Goal: Information Seeking & Learning: Find specific fact

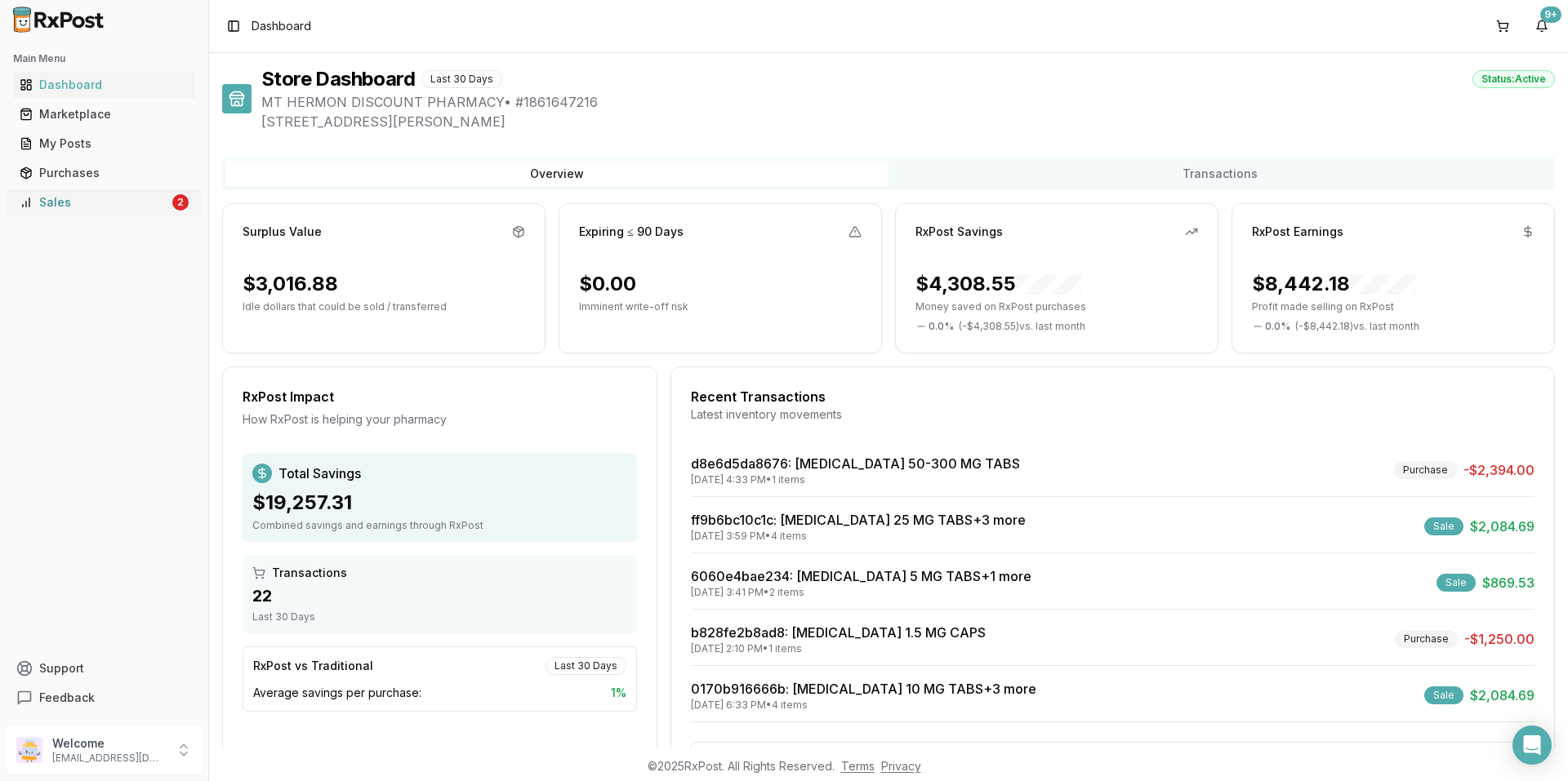
click at [103, 198] on div "Sales" at bounding box center [95, 202] width 150 height 16
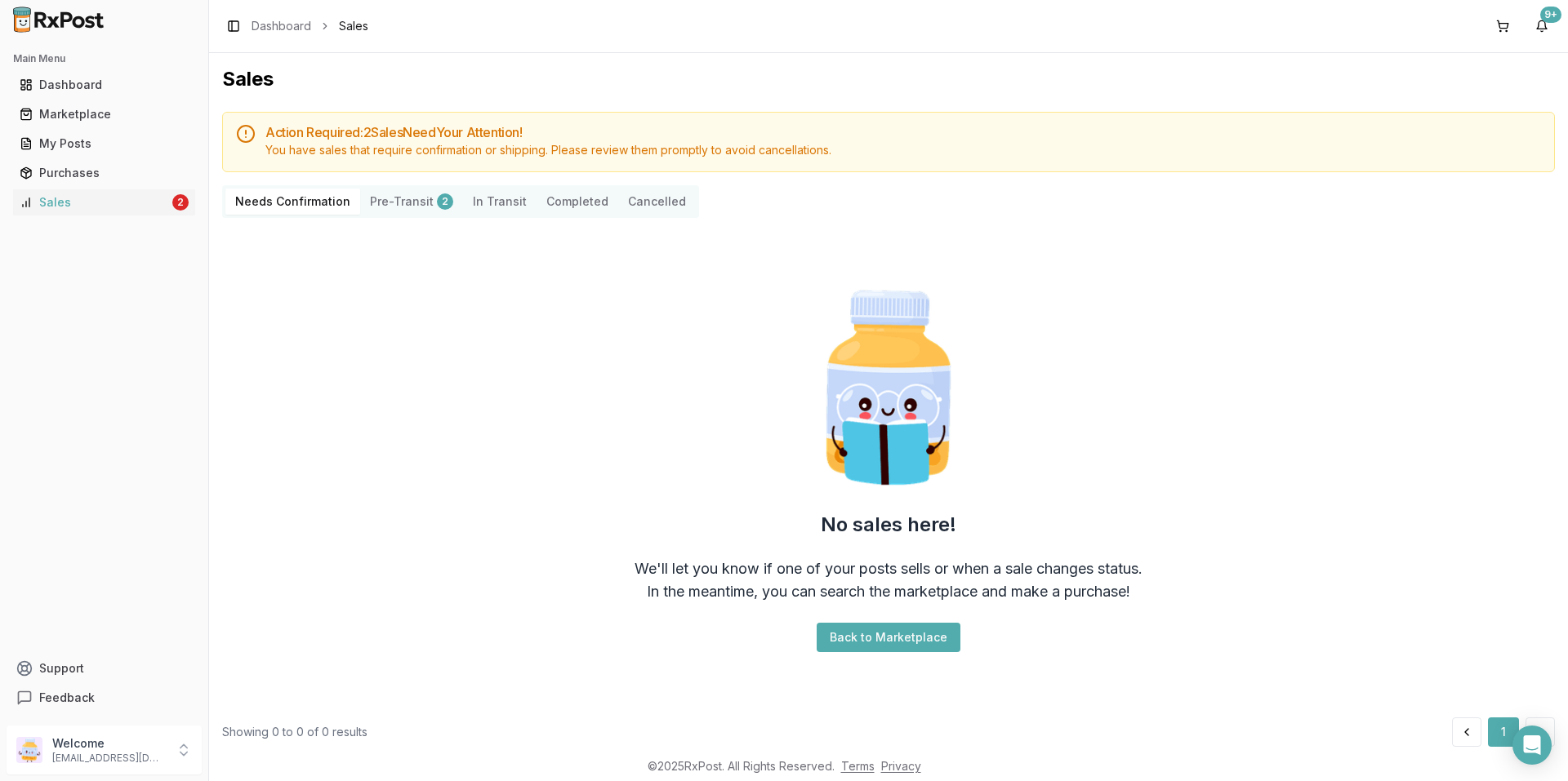
click at [384, 212] on button "Pre-Transit 2" at bounding box center [411, 201] width 103 height 26
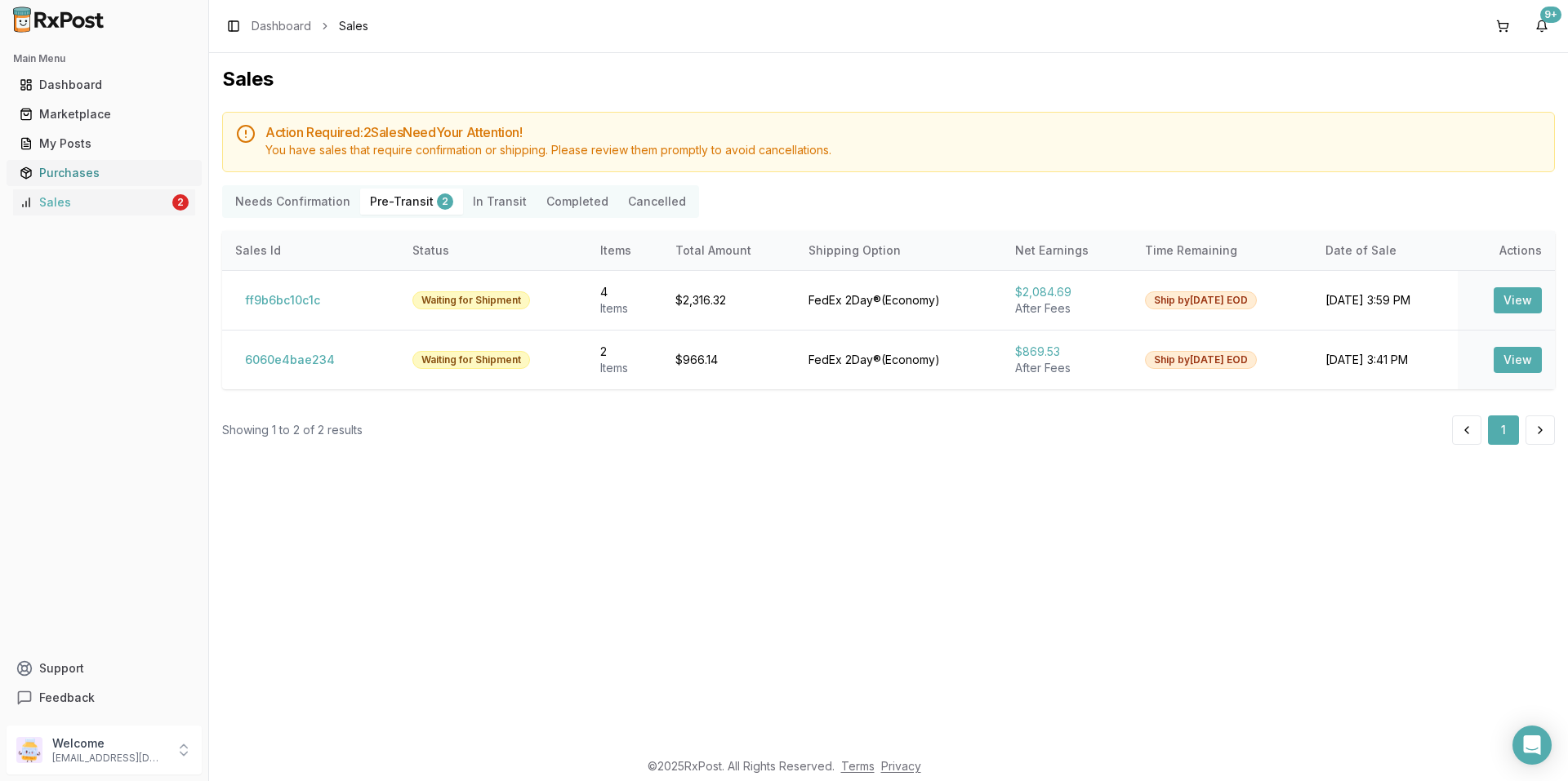
click at [62, 165] on div "Purchases" at bounding box center [104, 173] width 169 height 16
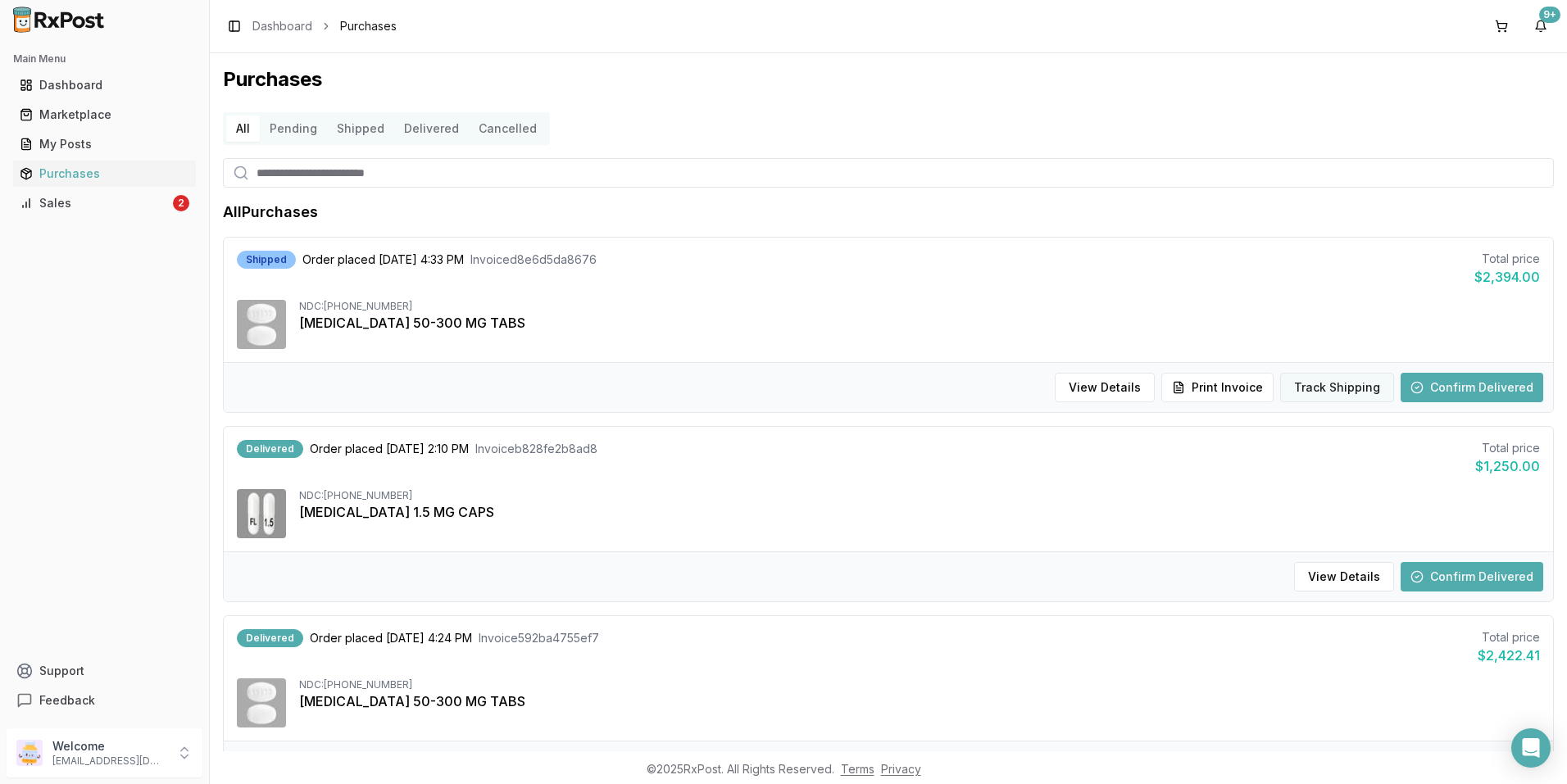
click at [1341, 381] on button "Track Shipping" at bounding box center [1337, 388] width 114 height 30
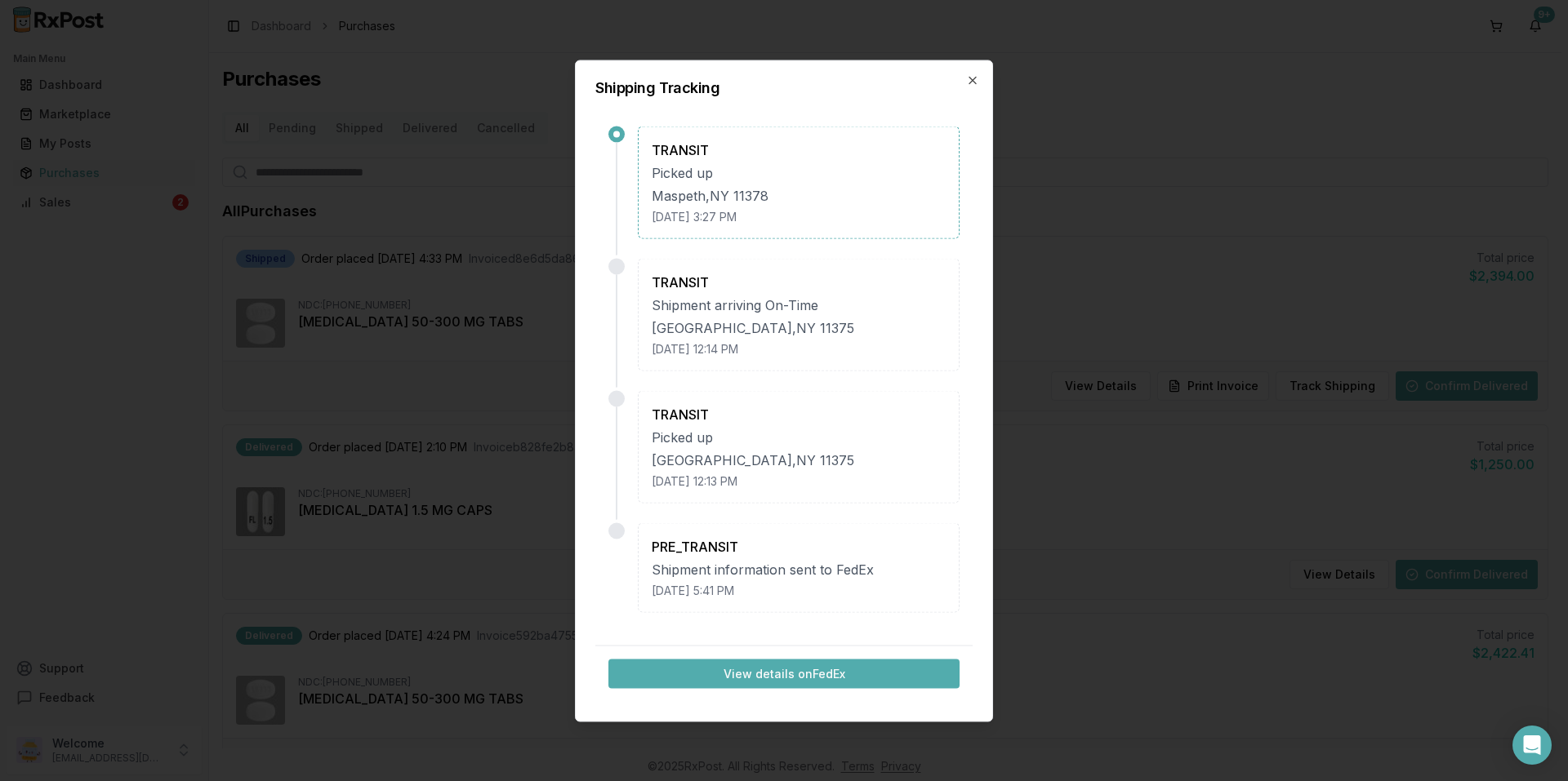
click at [788, 185] on div "Maspeth , NY 11378" at bounding box center [799, 195] width 294 height 20
click at [806, 670] on button "View details on FedEx" at bounding box center [784, 673] width 351 height 29
click at [971, 81] on icon "button" at bounding box center [972, 79] width 13 height 13
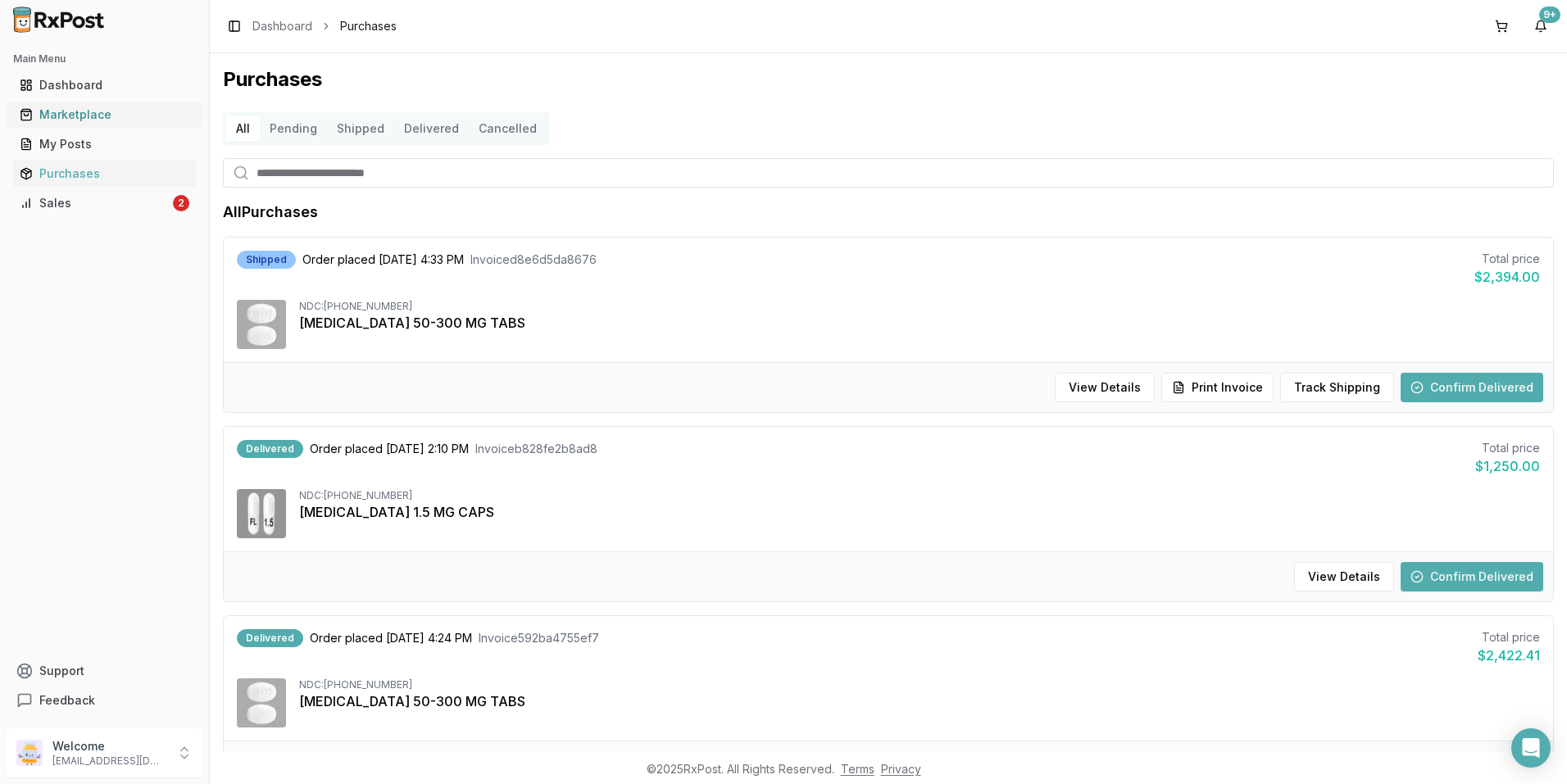
click at [122, 112] on div "Marketplace" at bounding box center [105, 115] width 170 height 16
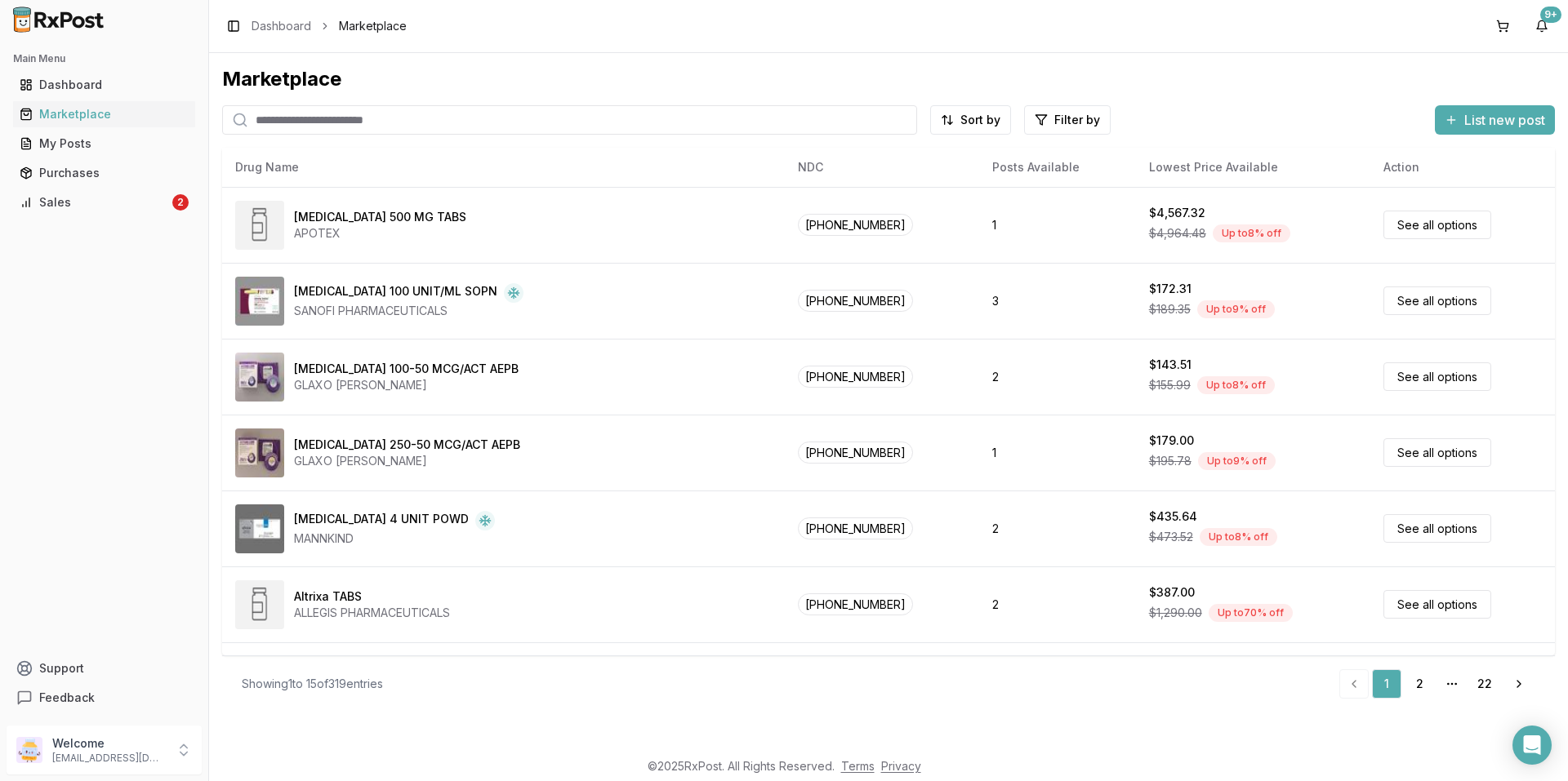
click at [380, 121] on input "search" at bounding box center [569, 119] width 695 height 29
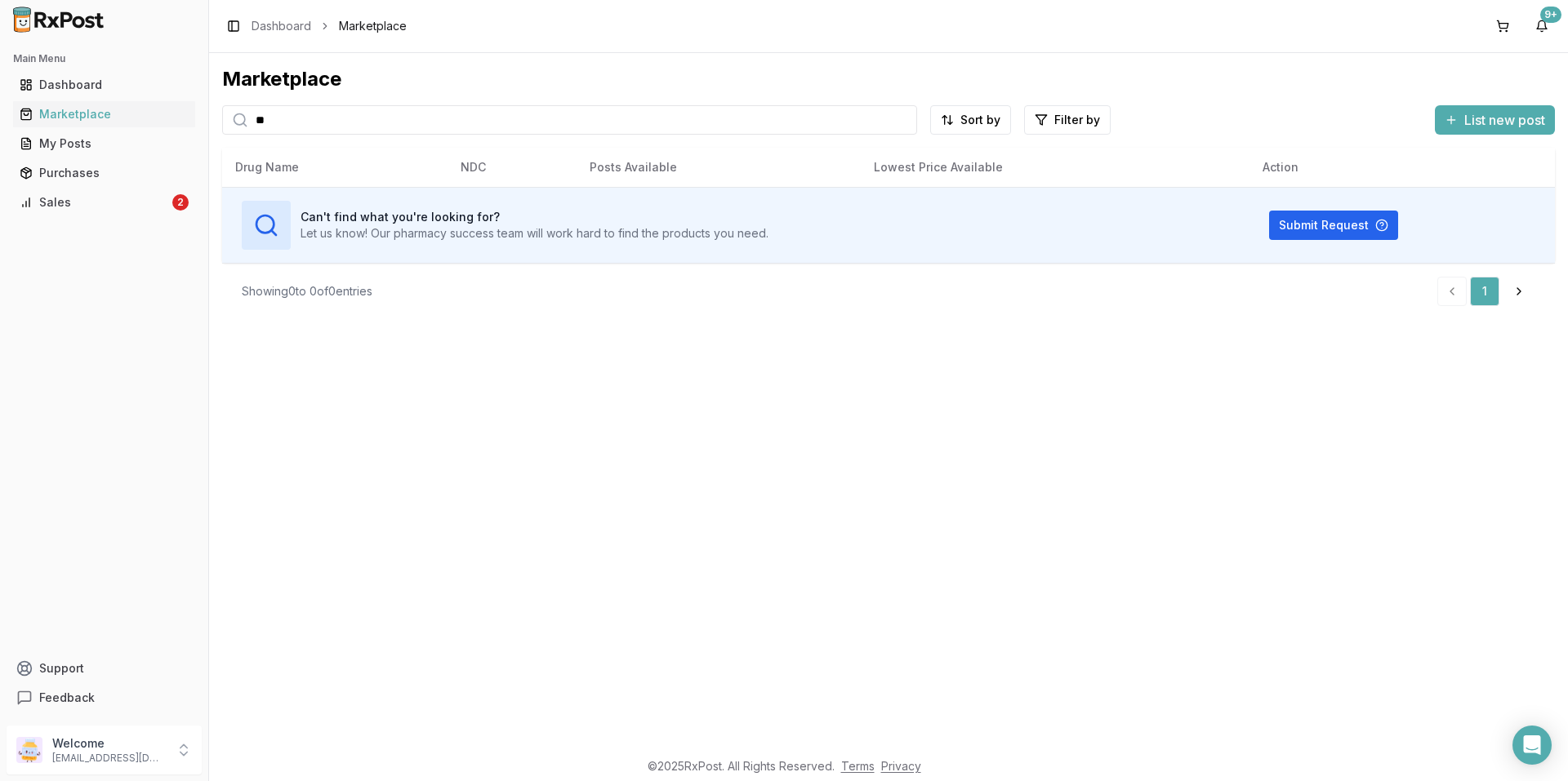
type input "*"
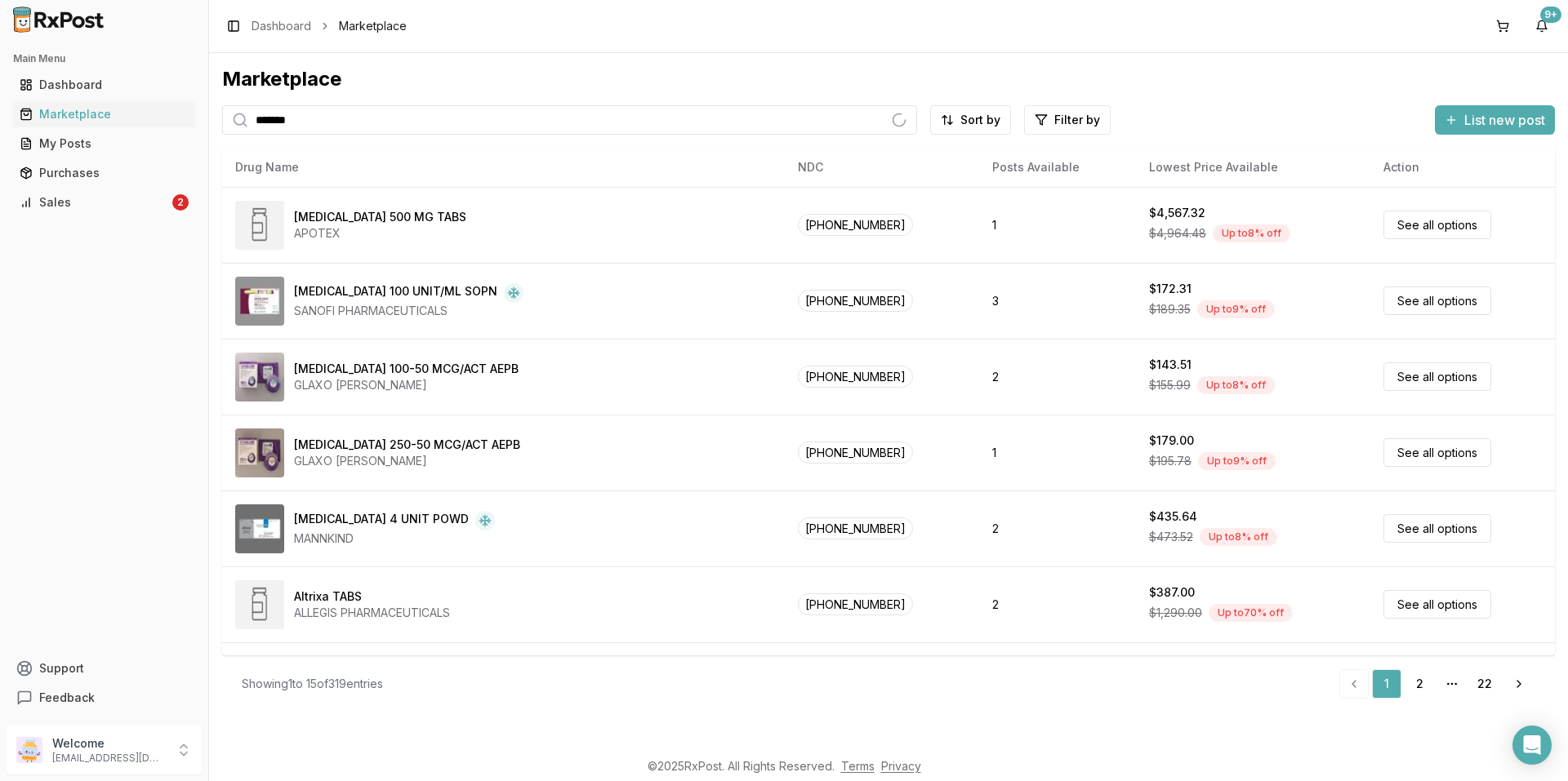
type input "*******"
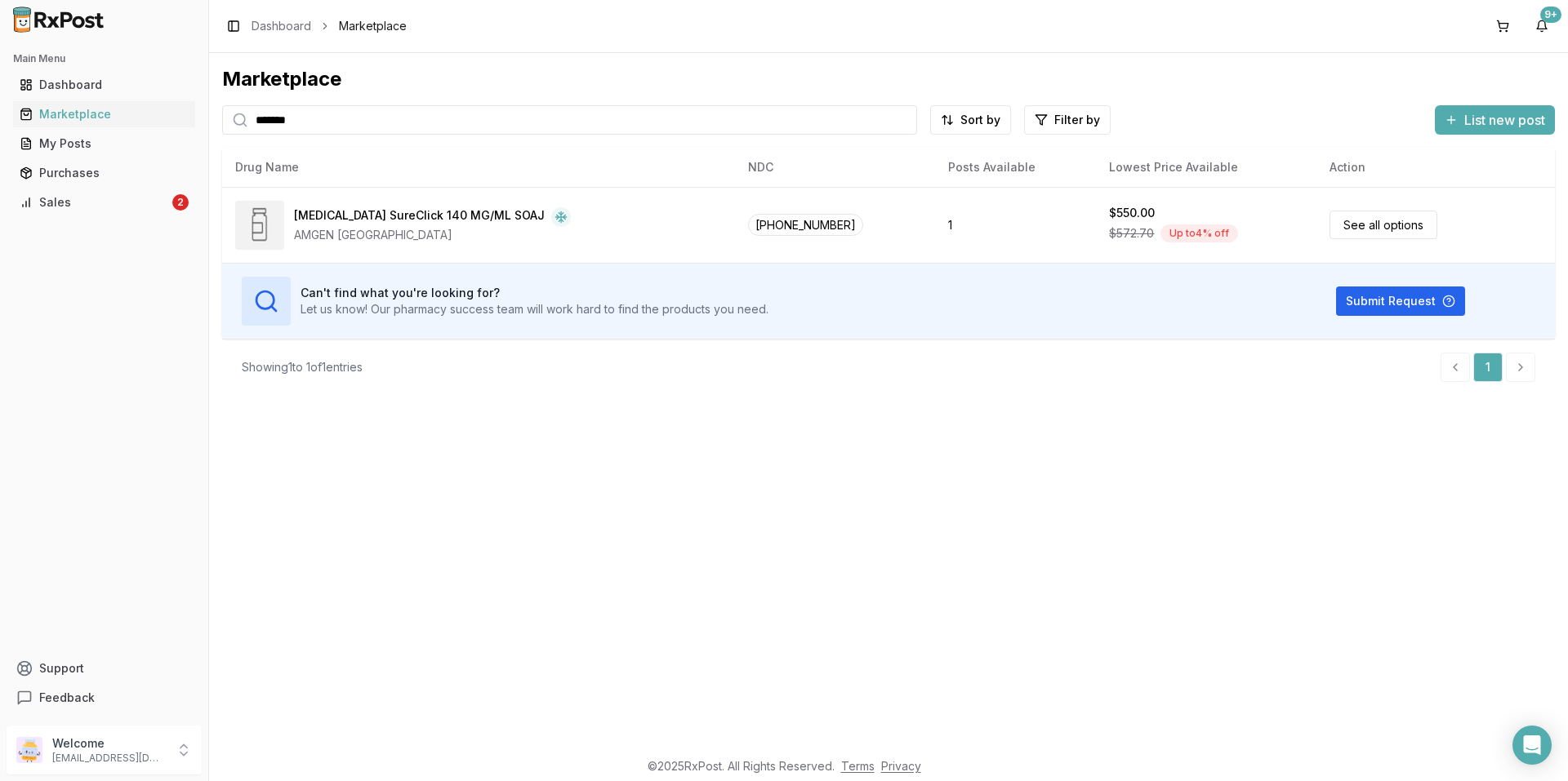
click at [449, 116] on input "*******" at bounding box center [569, 119] width 695 height 29
click at [507, 35] on div "Toggle Sidebar Dashboard Marketplace 9+" at bounding box center [887, 26] width 1358 height 53
